Goal: Task Accomplishment & Management: Complete application form

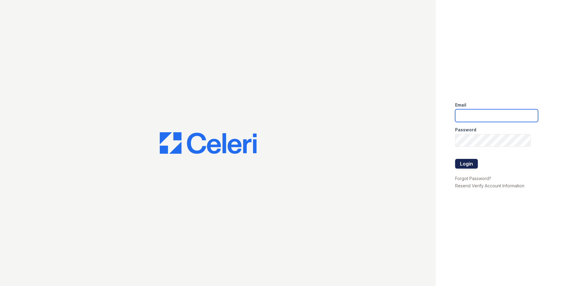
type input "[EMAIL_ADDRESS][DOMAIN_NAME]"
click at [472, 163] on button "Login" at bounding box center [466, 164] width 23 height 10
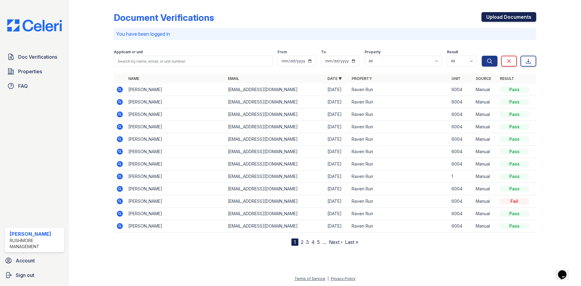
click at [496, 17] on link "Upload Documents" at bounding box center [508, 17] width 55 height 10
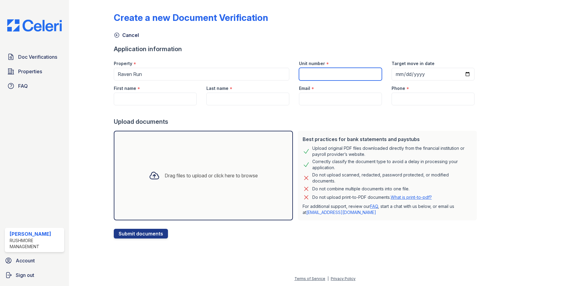
click at [331, 73] on input "Unit number" at bounding box center [340, 74] width 83 height 13
type input "6004"
click at [148, 101] on input "First name" at bounding box center [155, 99] width 83 height 13
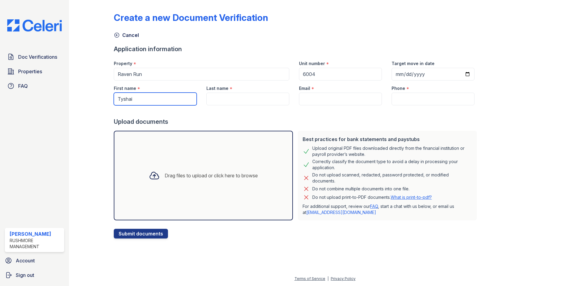
type input "Tyshai"
click at [254, 94] on input "Last name" at bounding box center [247, 99] width 83 height 13
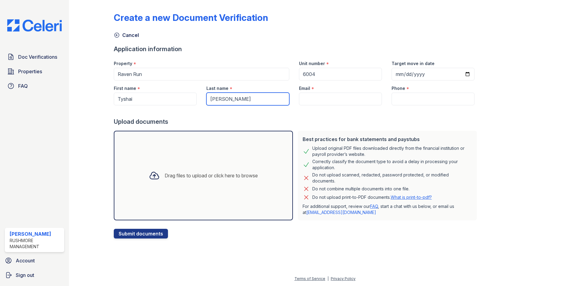
type input "Smith"
click at [320, 98] on input "Email" at bounding box center [340, 99] width 83 height 13
click at [330, 100] on input "Email" at bounding box center [340, 99] width 83 height 13
paste input "[EMAIL_ADDRESS][DOMAIN_NAME]"
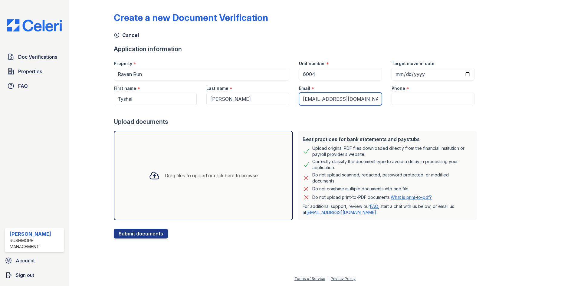
type input "[EMAIL_ADDRESS][DOMAIN_NAME]"
click at [409, 98] on input "Phone" at bounding box center [432, 99] width 83 height 13
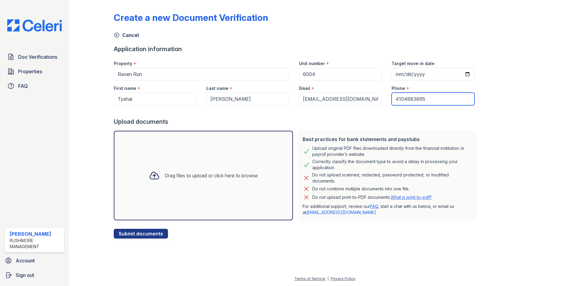
type input "4104883895"
click at [199, 165] on div "Drag files to upload or click here to browse" at bounding box center [203, 176] width 179 height 90
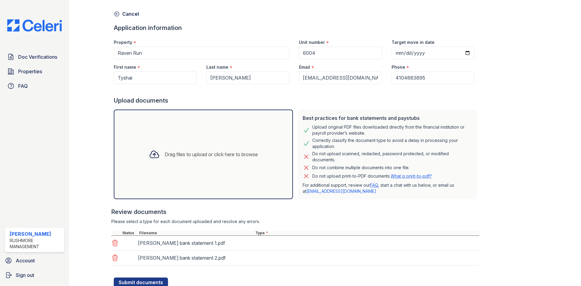
scroll to position [43, 0]
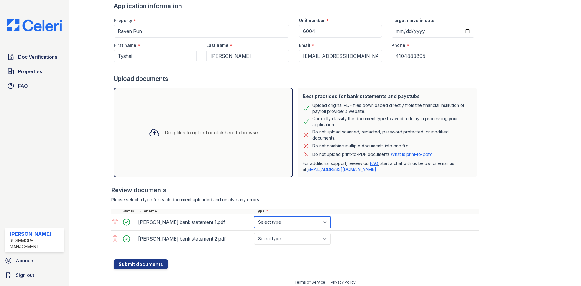
click at [327, 223] on select "Select type Paystub Bank Statement Offer Letter Tax Documents Benefit Award Let…" at bounding box center [292, 221] width 77 height 11
select select "bank_statement"
click at [254, 216] on select "Select type Paystub Bank Statement Offer Letter Tax Documents Benefit Award Let…" at bounding box center [292, 221] width 77 height 11
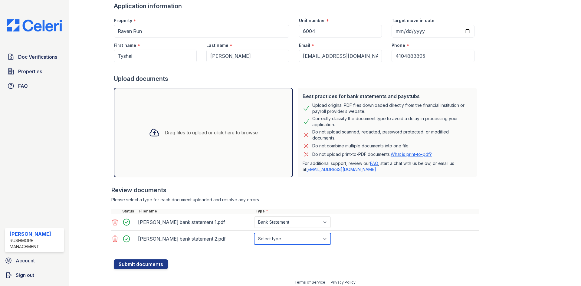
click at [329, 241] on select "Select type Paystub Bank Statement Offer Letter Tax Documents Benefit Award Let…" at bounding box center [292, 238] width 77 height 11
select select "bank_statement"
click at [254, 233] on select "Select type Paystub Bank Statement Offer Letter Tax Documents Benefit Award Let…" at bounding box center [292, 238] width 77 height 11
click at [192, 124] on div "Drag files to upload or click here to browse" at bounding box center [203, 132] width 119 height 21
click at [204, 123] on div "Drag files to upload or click here to browse" at bounding box center [203, 132] width 119 height 21
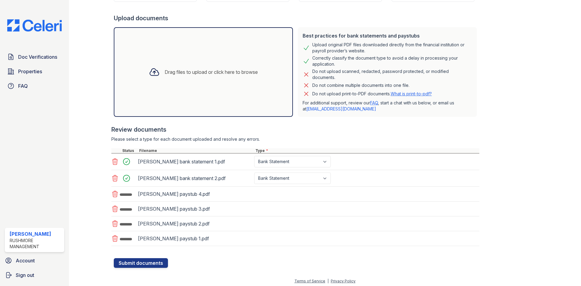
scroll to position [106, 0]
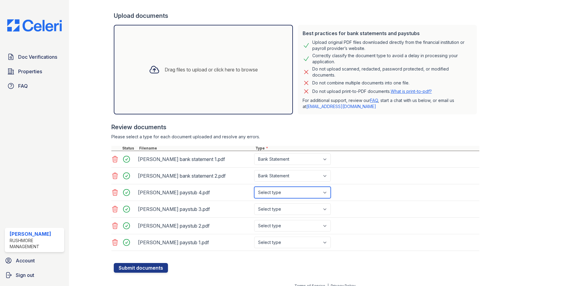
click at [283, 193] on select "Select type Paystub Bank Statement Offer Letter Tax Documents Benefit Award Let…" at bounding box center [292, 192] width 77 height 11
select select "paystub"
click at [254, 187] on select "Select type Paystub Bank Statement Offer Letter Tax Documents Benefit Award Let…" at bounding box center [292, 192] width 77 height 11
click at [288, 210] on select "Select type Paystub Bank Statement Offer Letter Tax Documents Benefit Award Let…" at bounding box center [292, 208] width 77 height 11
select select "paystub"
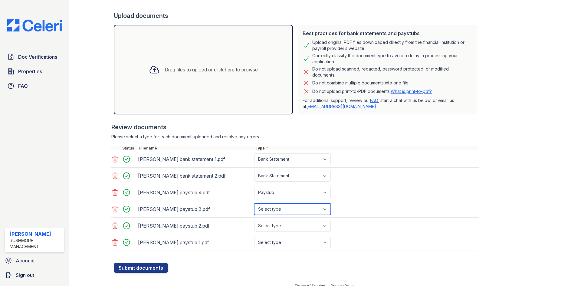
click at [254, 203] on select "Select type Paystub Bank Statement Offer Letter Tax Documents Benefit Award Let…" at bounding box center [292, 208] width 77 height 11
click at [287, 225] on select "Select type Paystub Bank Statement Offer Letter Tax Documents Benefit Award Let…" at bounding box center [292, 225] width 77 height 11
select select "paystub"
click at [254, 220] on select "Select type Paystub Bank Statement Offer Letter Tax Documents Benefit Award Let…" at bounding box center [292, 225] width 77 height 11
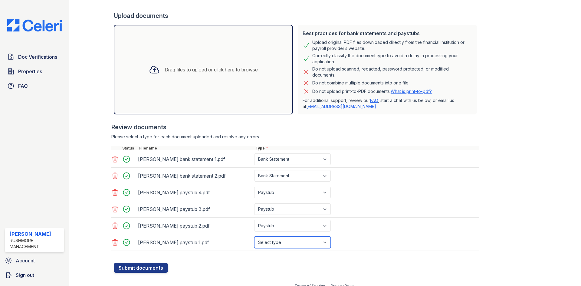
drag, startPoint x: 281, startPoint y: 243, endPoint x: 281, endPoint y: 238, distance: 4.5
click at [281, 243] on select "Select type Paystub Bank Statement Offer Letter Tax Documents Benefit Award Let…" at bounding box center [292, 242] width 77 height 11
select select "paystub"
click at [254, 237] on select "Select type Paystub Bank Statement Offer Letter Tax Documents Benefit Award Let…" at bounding box center [292, 242] width 77 height 11
drag, startPoint x: 536, startPoint y: 197, endPoint x: 349, endPoint y: 275, distance: 202.7
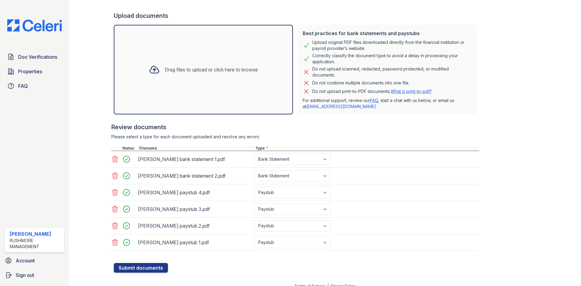
click at [536, 197] on div at bounding box center [553, 85] width 35 height 376
click at [139, 269] on button "Submit documents" at bounding box center [141, 268] width 54 height 10
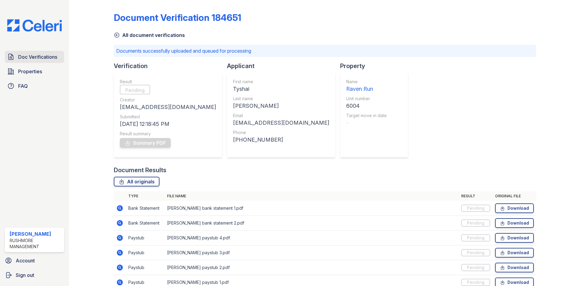
click at [48, 59] on span "Doc Verifications" at bounding box center [37, 56] width 39 height 7
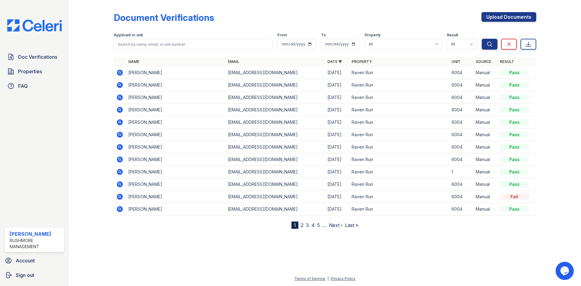
click at [120, 71] on icon at bounding box center [120, 73] width 6 height 6
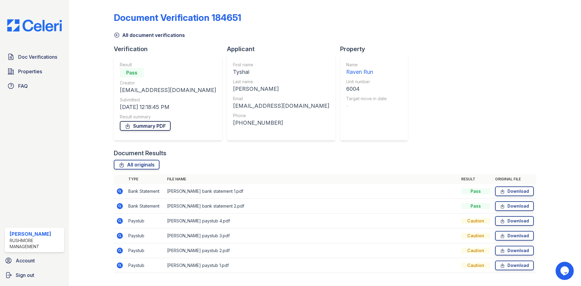
click at [151, 123] on link "Summary PDF" at bounding box center [145, 126] width 51 height 10
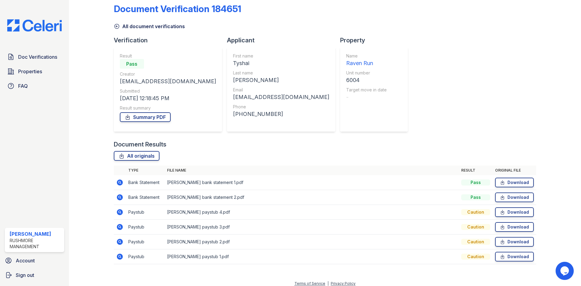
scroll to position [14, 0]
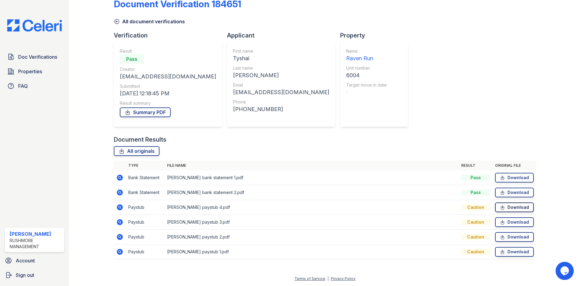
click at [512, 207] on link "Download" at bounding box center [514, 207] width 39 height 10
click at [144, 151] on link "All originals" at bounding box center [137, 151] width 46 height 10
click at [146, 113] on link "Summary PDF" at bounding box center [145, 112] width 51 height 10
click at [121, 208] on icon at bounding box center [120, 207] width 6 height 6
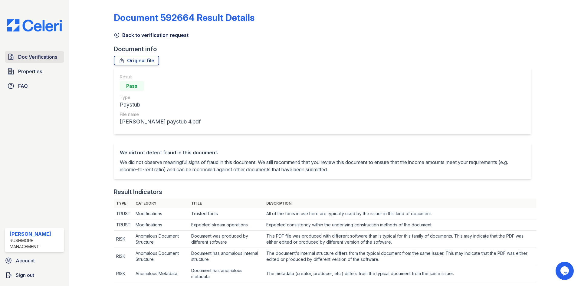
click at [51, 62] on link "Doc Verifications" at bounding box center [34, 57] width 59 height 12
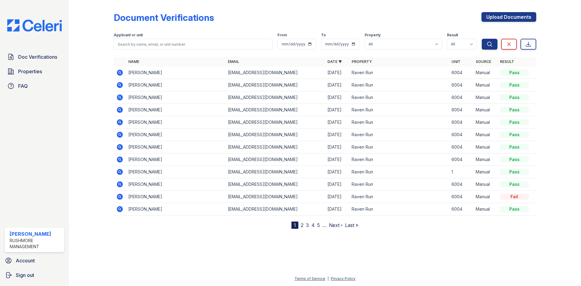
click at [120, 73] on icon at bounding box center [119, 72] width 7 height 7
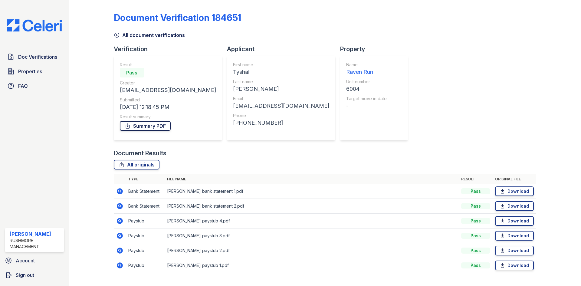
click at [148, 128] on link "Summary PDF" at bounding box center [145, 126] width 51 height 10
click at [41, 58] on span "Doc Verifications" at bounding box center [37, 56] width 39 height 7
